Goal: Information Seeking & Learning: Learn about a topic

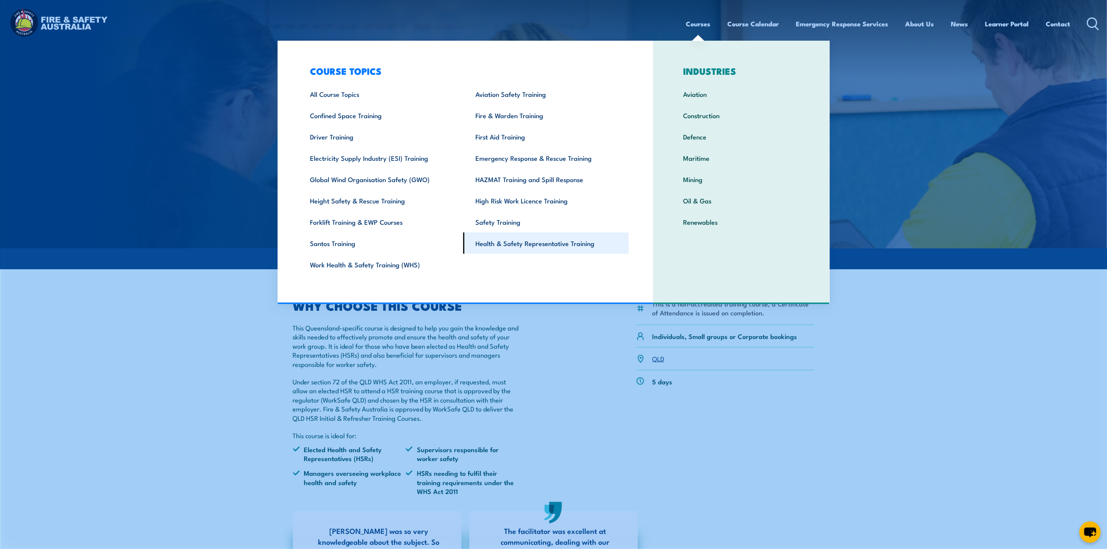
click at [517, 242] on link "Health & Safety Representative Training" at bounding box center [545, 242] width 165 height 21
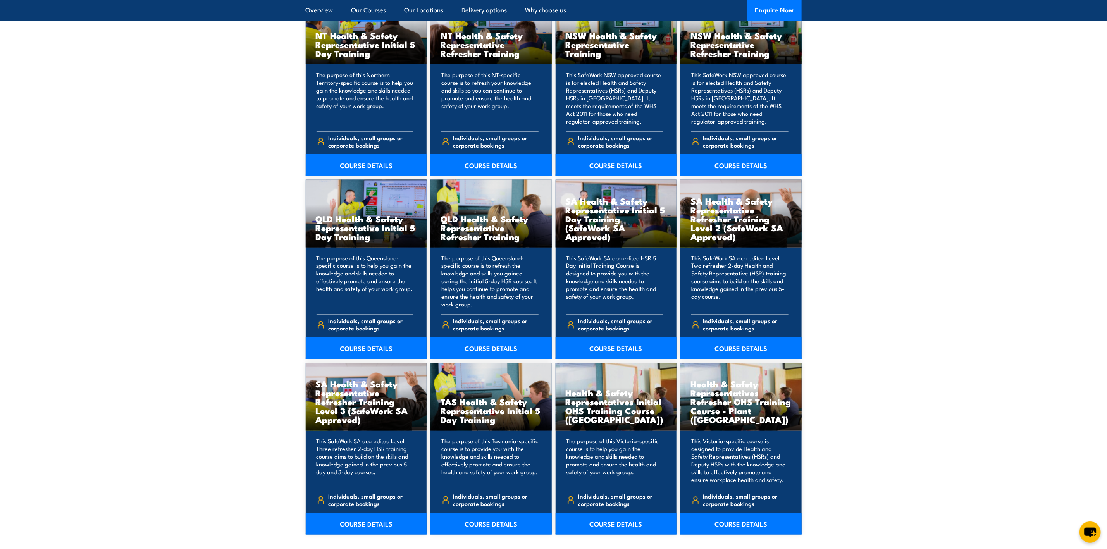
scroll to position [871, 0]
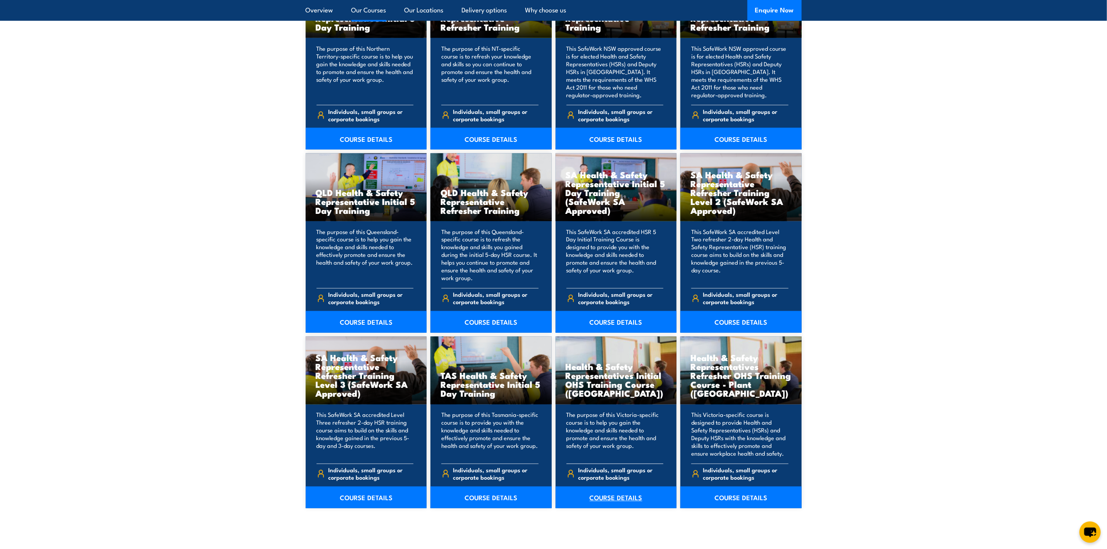
click at [620, 497] on link "COURSE DETAILS" at bounding box center [615, 497] width 121 height 22
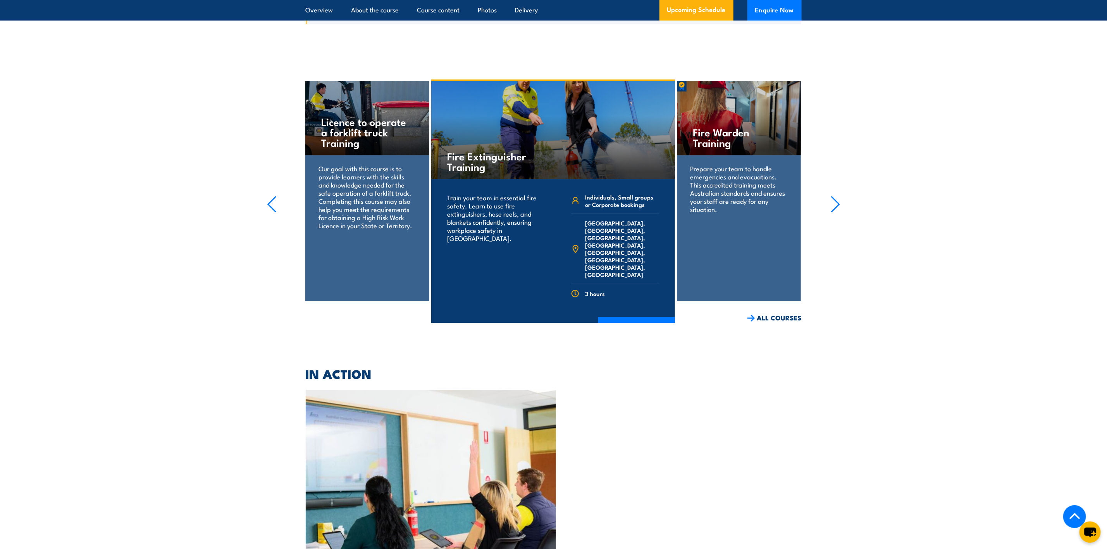
scroll to position [1336, 0]
